Goal: Information Seeking & Learning: Learn about a topic

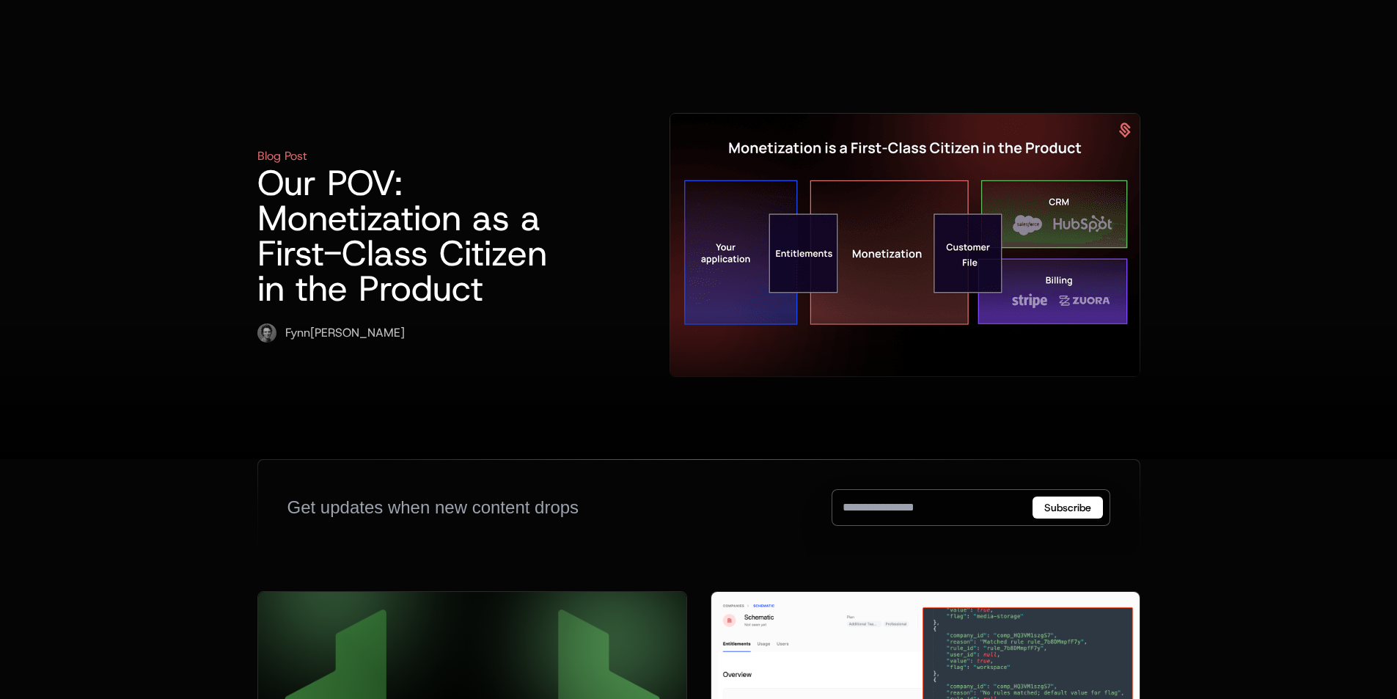
click at [801, 287] on img at bounding box center [904, 245] width 469 height 263
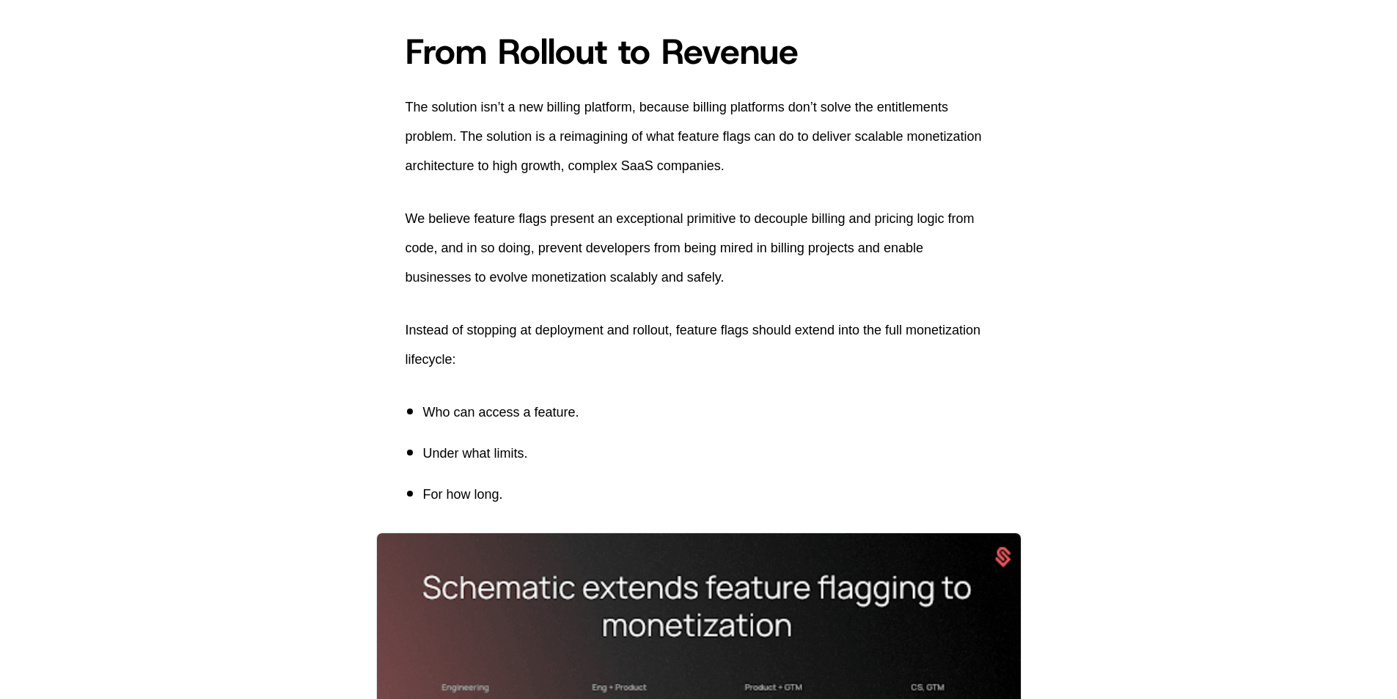
scroll to position [4033, 0]
